Goal: Information Seeking & Learning: Learn about a topic

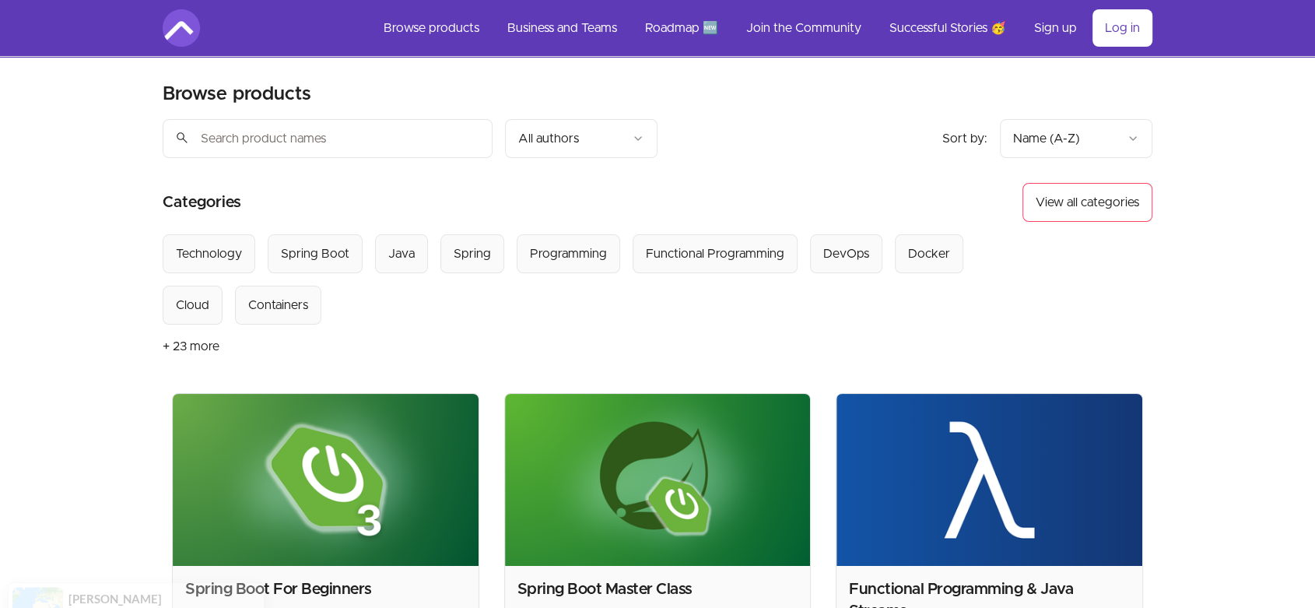
scroll to position [288, 0]
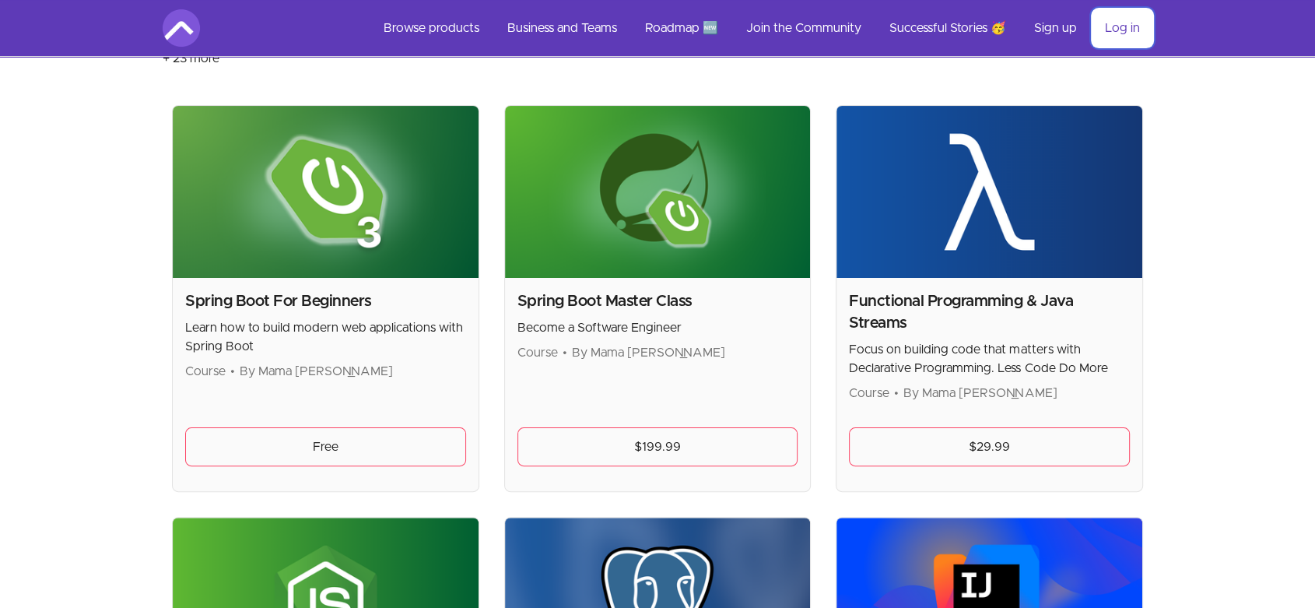
click at [1115, 26] on link "Log in" at bounding box center [1122, 27] width 60 height 37
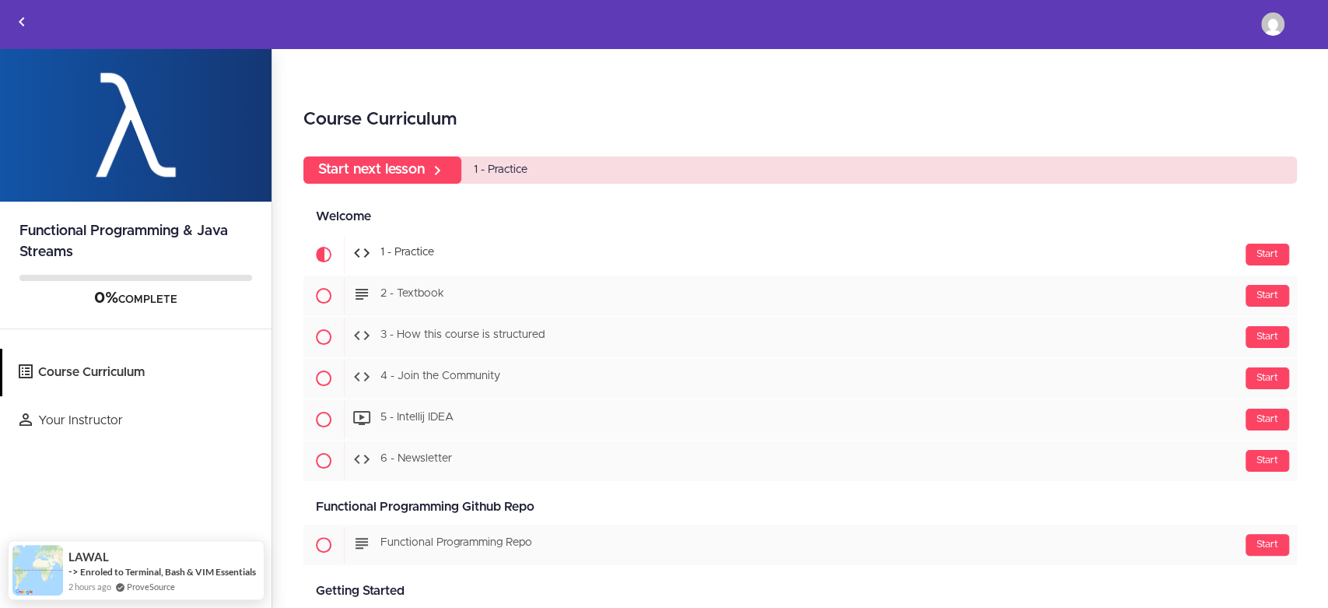
click at [421, 233] on div "Welcome Available in days days after you enroll" at bounding box center [800, 216] width 994 height 35
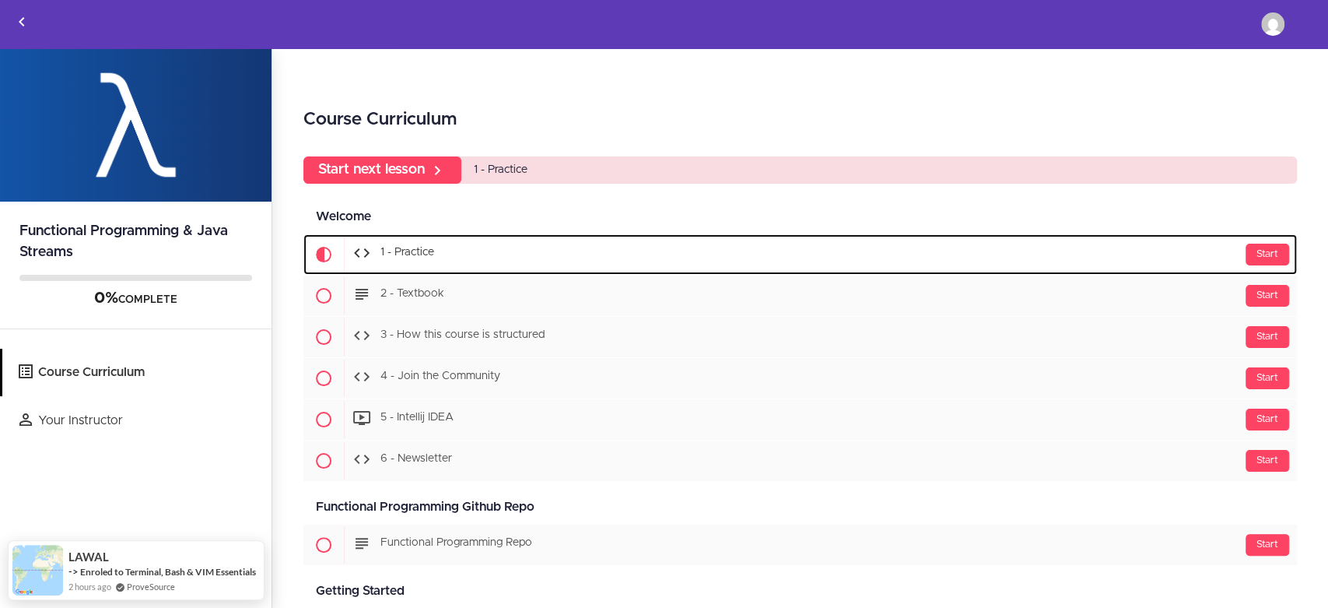
click at [421, 258] on span "1 - Practice" at bounding box center [407, 252] width 54 height 11
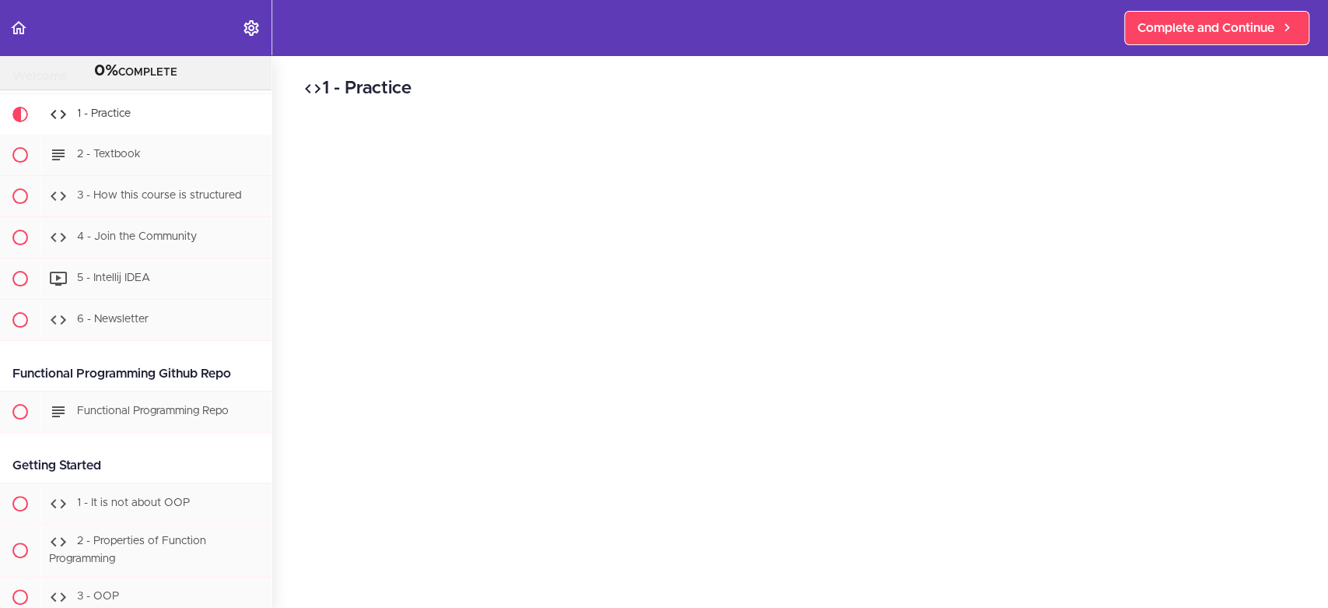
click at [494, 80] on h2 "1 - Practice" at bounding box center [800, 88] width 994 height 26
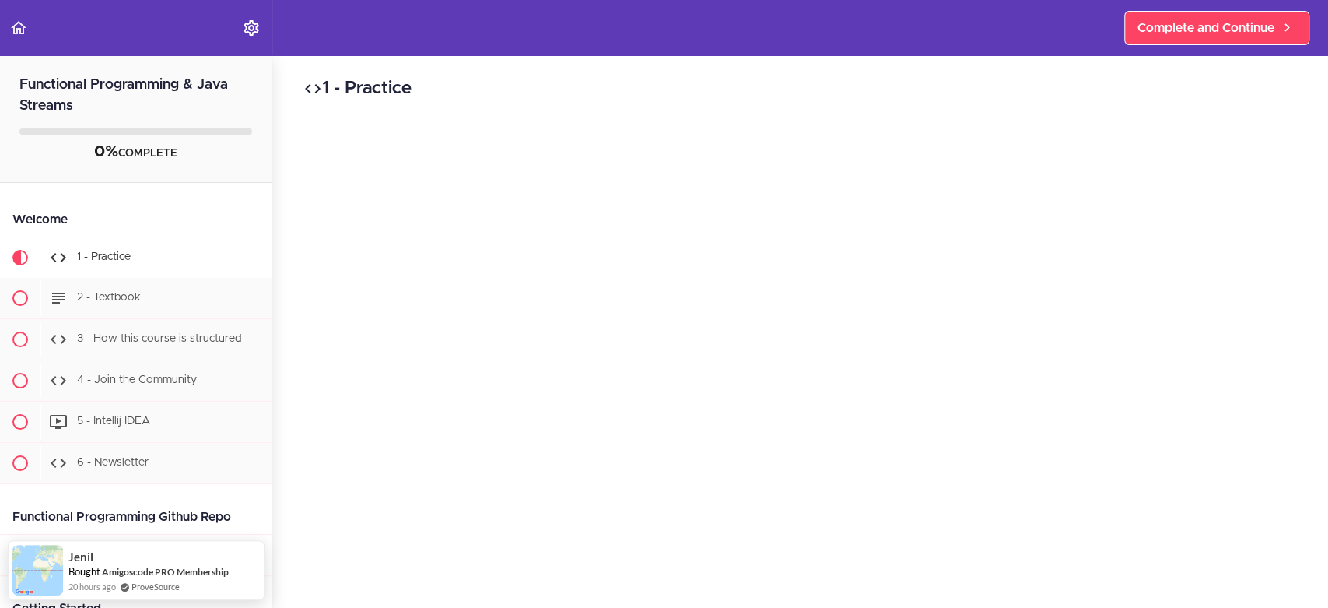
scroll to position [288, 0]
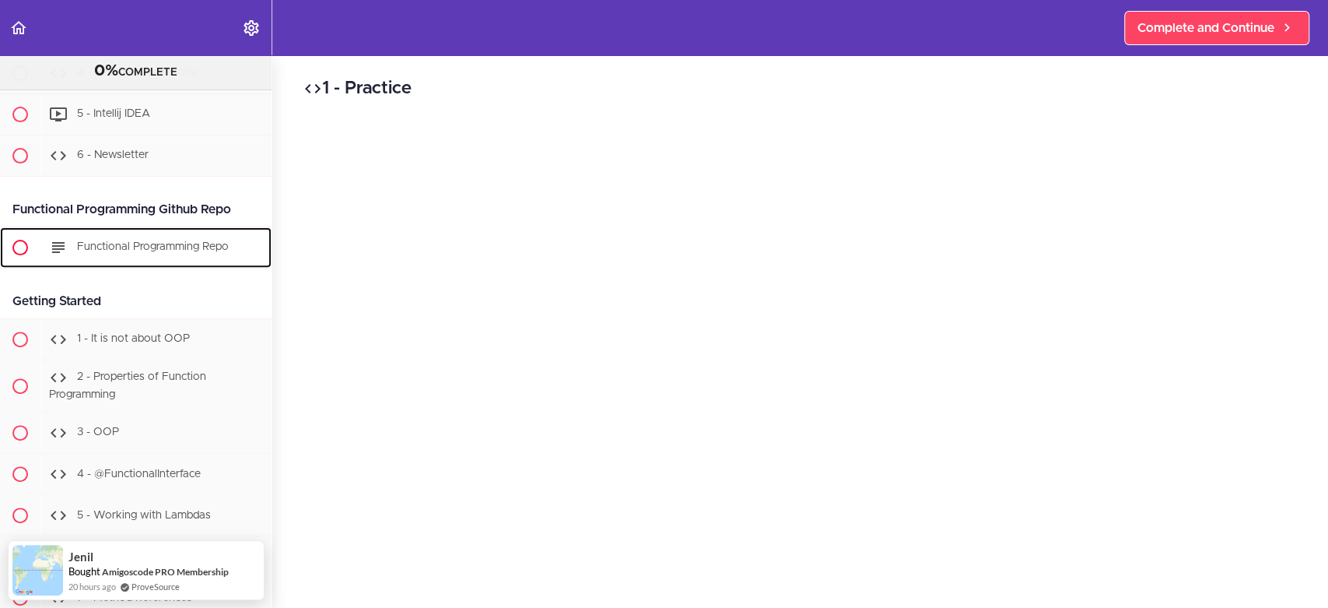
click at [131, 244] on span "Functional Programming Repo" at bounding box center [153, 246] width 152 height 11
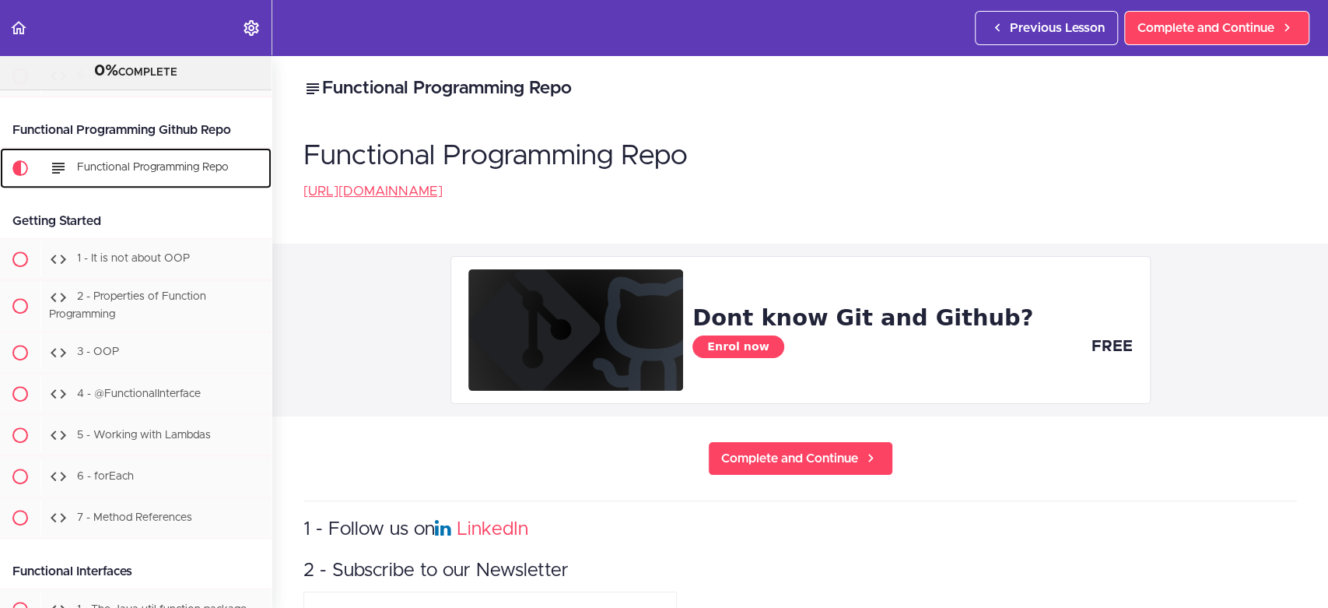
scroll to position [402, 0]
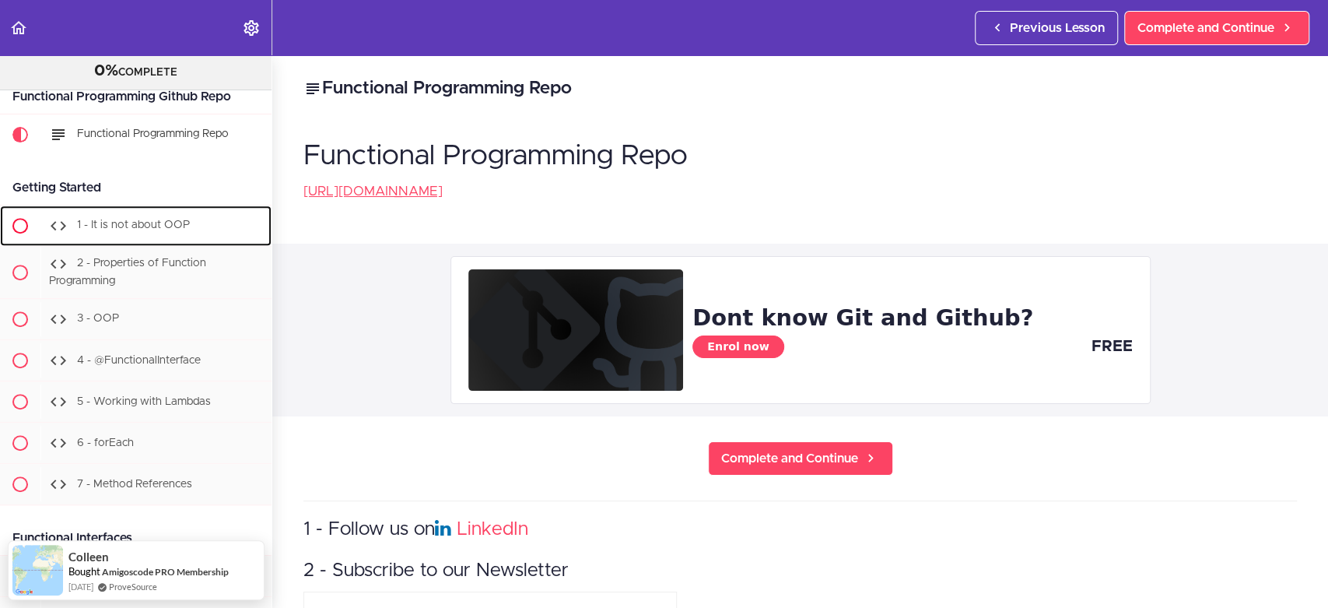
click at [105, 235] on div "1 - It is not about OOP" at bounding box center [155, 226] width 231 height 34
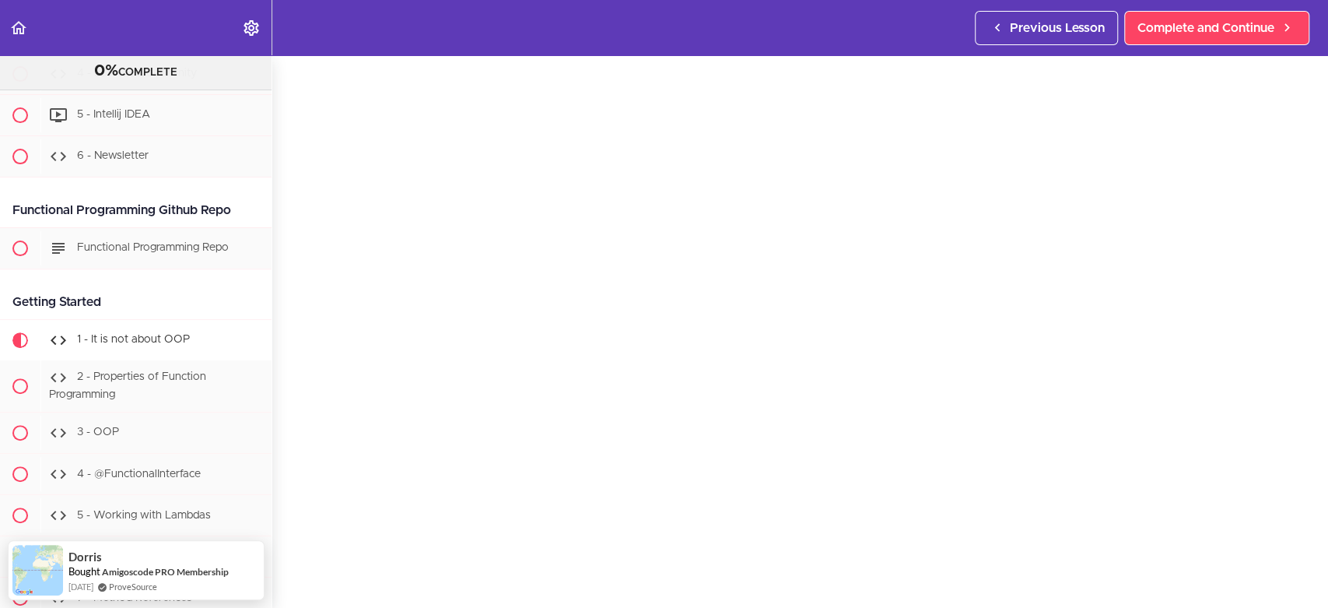
scroll to position [87, 0]
click at [1197, 591] on section "Functional Programming & Java Streams 0% COMPLETE Welcome 1 - Practice 2 - Text…" at bounding box center [664, 331] width 1328 height 552
click at [1256, 19] on span "Complete and Continue" at bounding box center [1206, 28] width 137 height 19
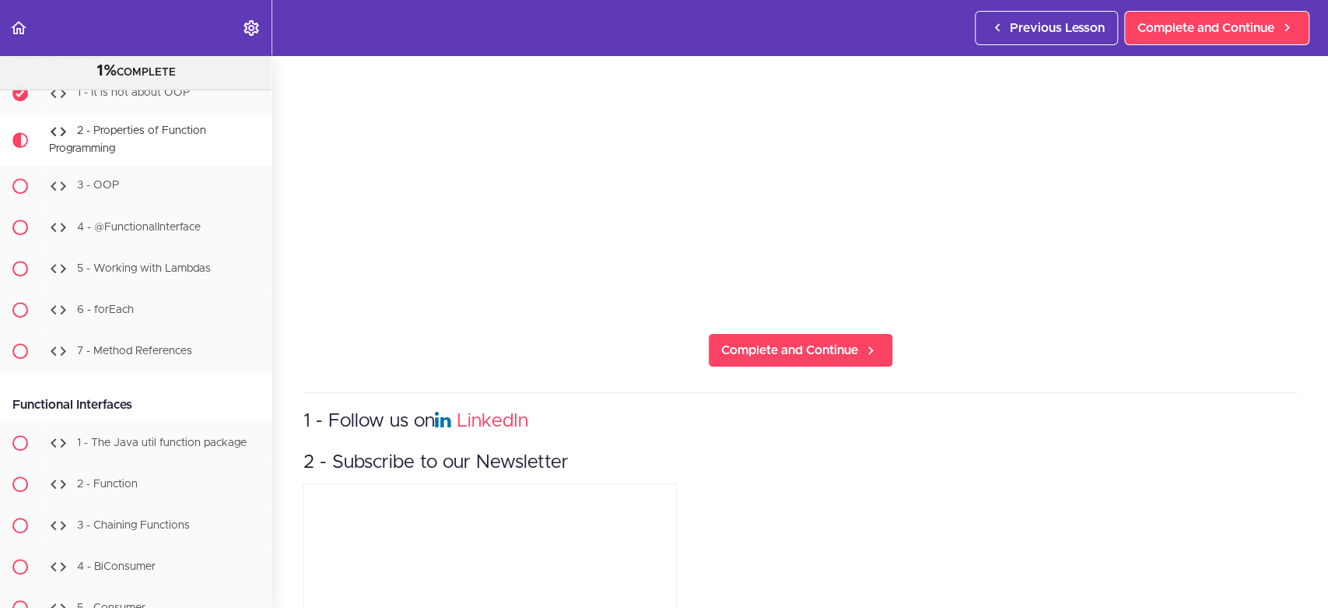
scroll to position [87, 0]
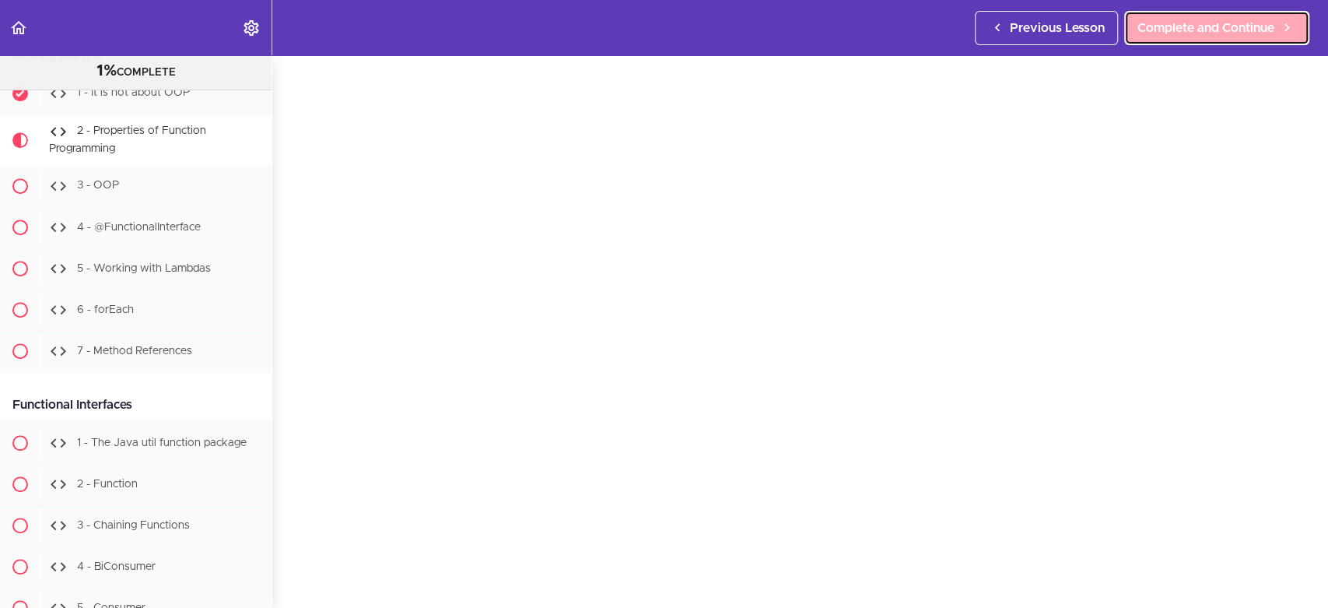
click at [1204, 29] on span "Complete and Continue" at bounding box center [1206, 28] width 137 height 19
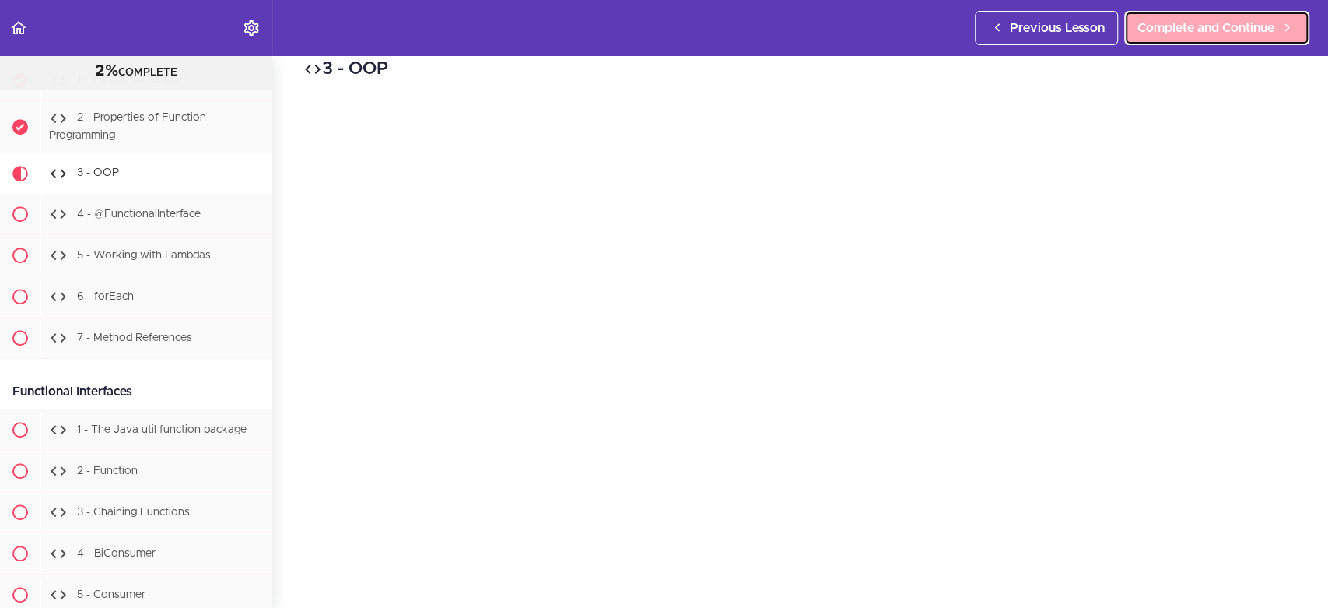
scroll to position [586, 0]
